Goal: Information Seeking & Learning: Learn about a topic

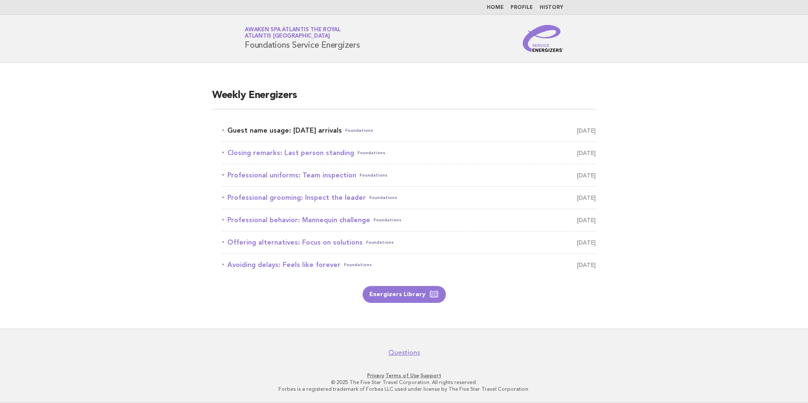
click at [299, 133] on link "Guest name usage: [DATE] arrivals Foundations [DATE]" at bounding box center [408, 131] width 373 height 12
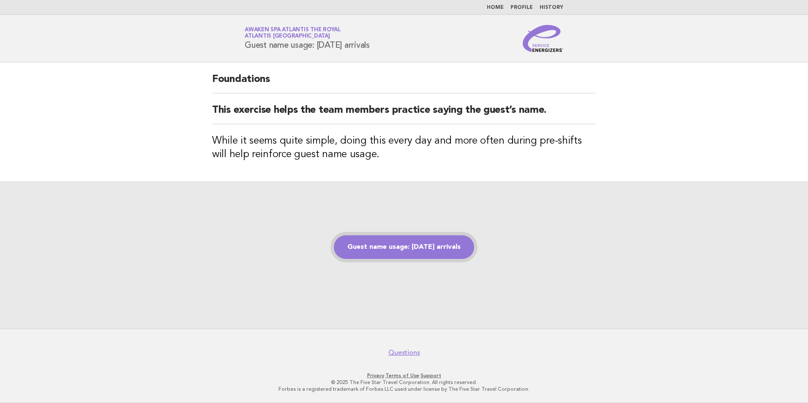
click at [397, 244] on link "Guest name usage: [DATE] arrivals" at bounding box center [404, 247] width 140 height 24
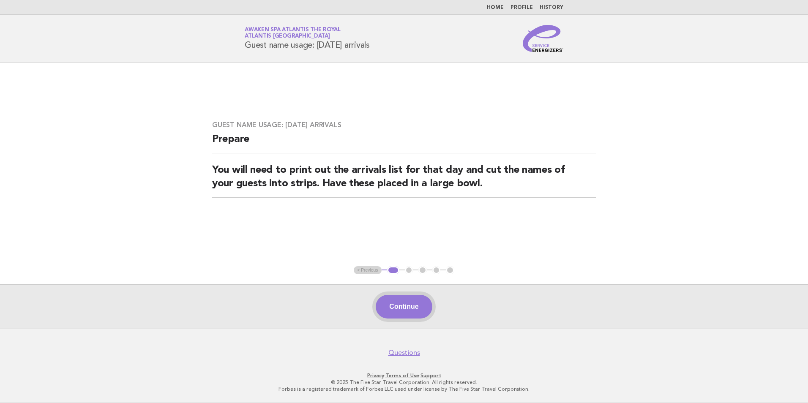
click at [416, 306] on button "Continue" at bounding box center [404, 307] width 56 height 24
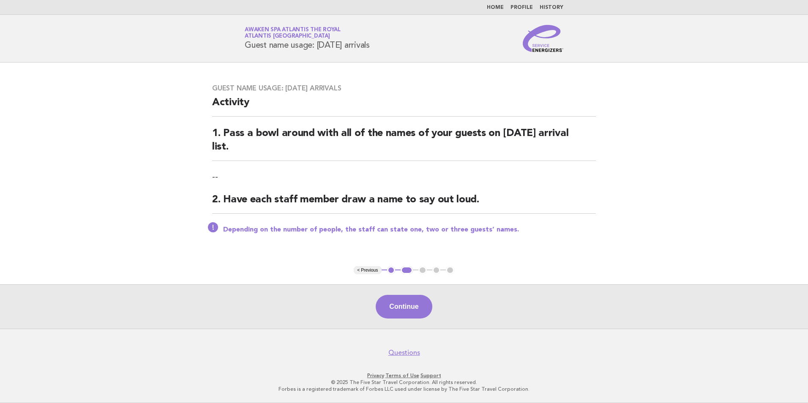
drag, startPoint x: 225, startPoint y: 87, endPoint x: 347, endPoint y: 91, distance: 122.6
click at [347, 91] on h3 "Guest name usage: [DATE] arrivals" at bounding box center [404, 88] width 384 height 8
copy h3 "Guest name usage: [DATE] arrivals"
click at [400, 307] on button "Continue" at bounding box center [404, 307] width 56 height 24
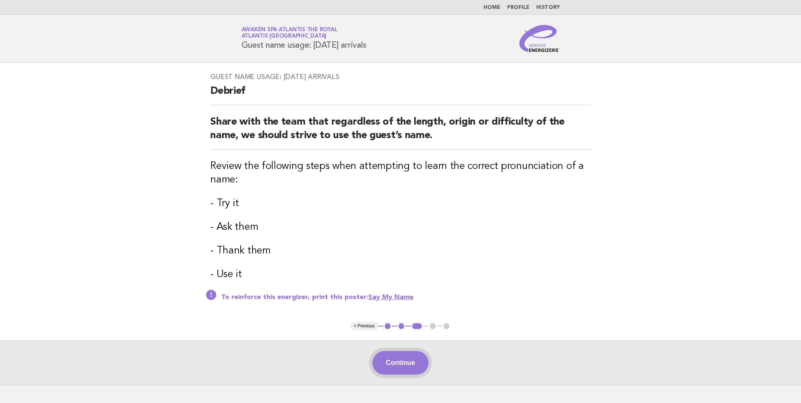
click at [398, 365] on button "Continue" at bounding box center [401, 363] width 56 height 24
